Goal: Information Seeking & Learning: Learn about a topic

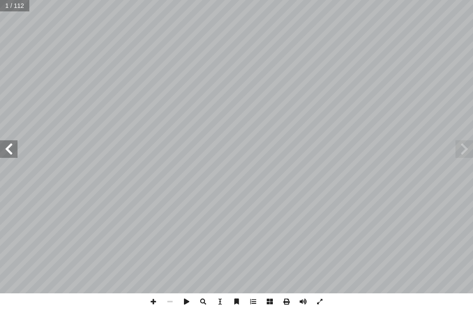
click at [19, 9] on input "text" at bounding box center [15, 5] width 30 height 11
type input "*"
click at [457, 144] on span at bounding box center [465, 149] width 18 height 18
click at [14, 140] on span at bounding box center [9, 149] width 18 height 18
click at [14, 145] on span at bounding box center [9, 149] width 18 height 18
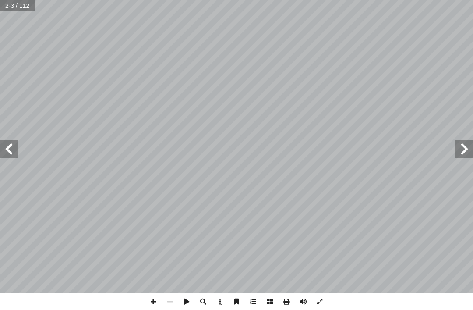
click at [12, 149] on span at bounding box center [9, 149] width 18 height 18
click at [10, 146] on span at bounding box center [9, 149] width 18 height 18
